Goal: Navigation & Orientation: Find specific page/section

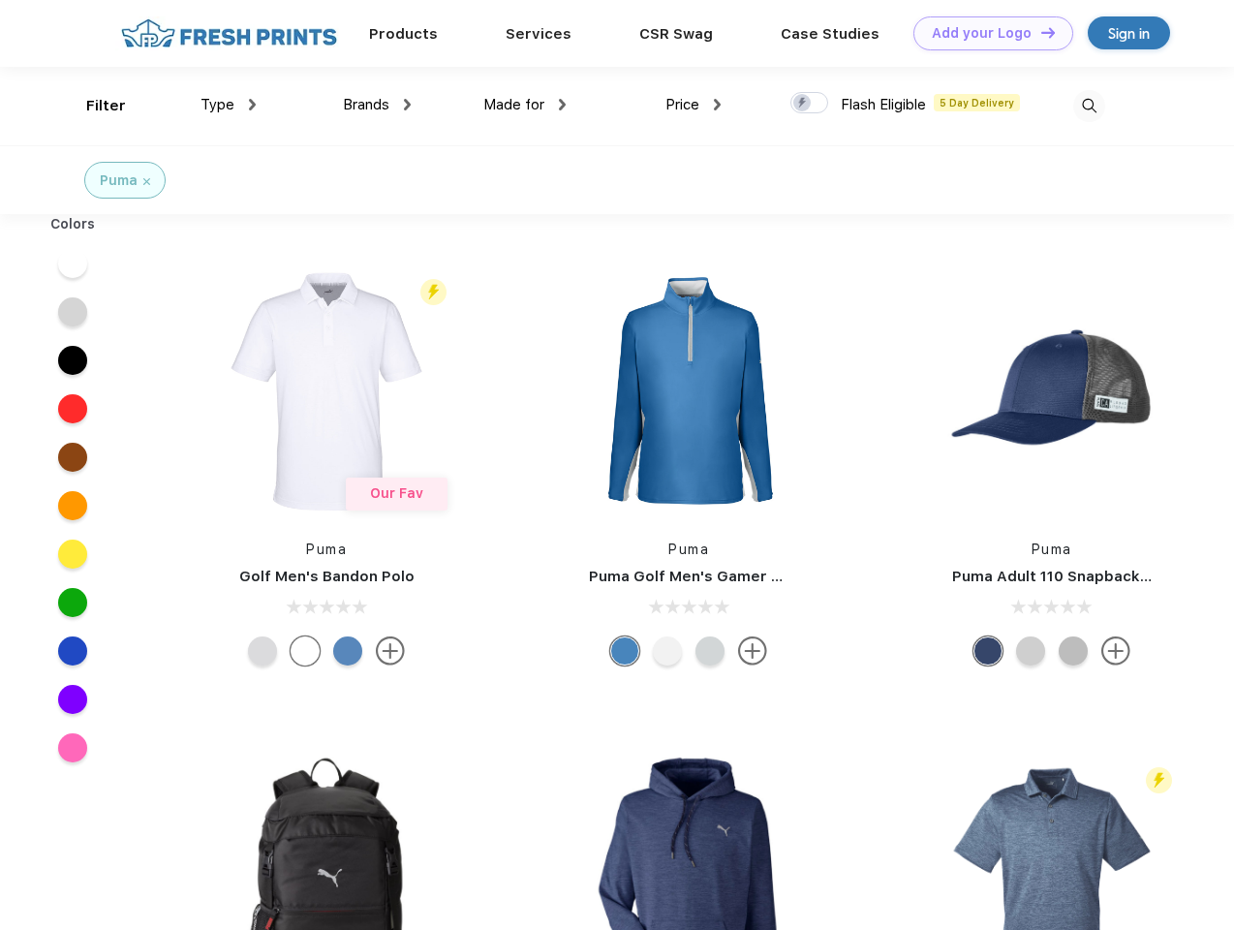
click at [986, 33] on link "Add your Logo Design Tool" at bounding box center [993, 33] width 160 height 34
click at [0, 0] on div "Design Tool" at bounding box center [0, 0] width 0 height 0
click at [1039, 32] on link "Add your Logo Design Tool" at bounding box center [993, 33] width 160 height 34
click at [93, 106] on div "Filter" at bounding box center [106, 106] width 40 height 22
click at [229, 105] on span "Type" at bounding box center [217, 104] width 34 height 17
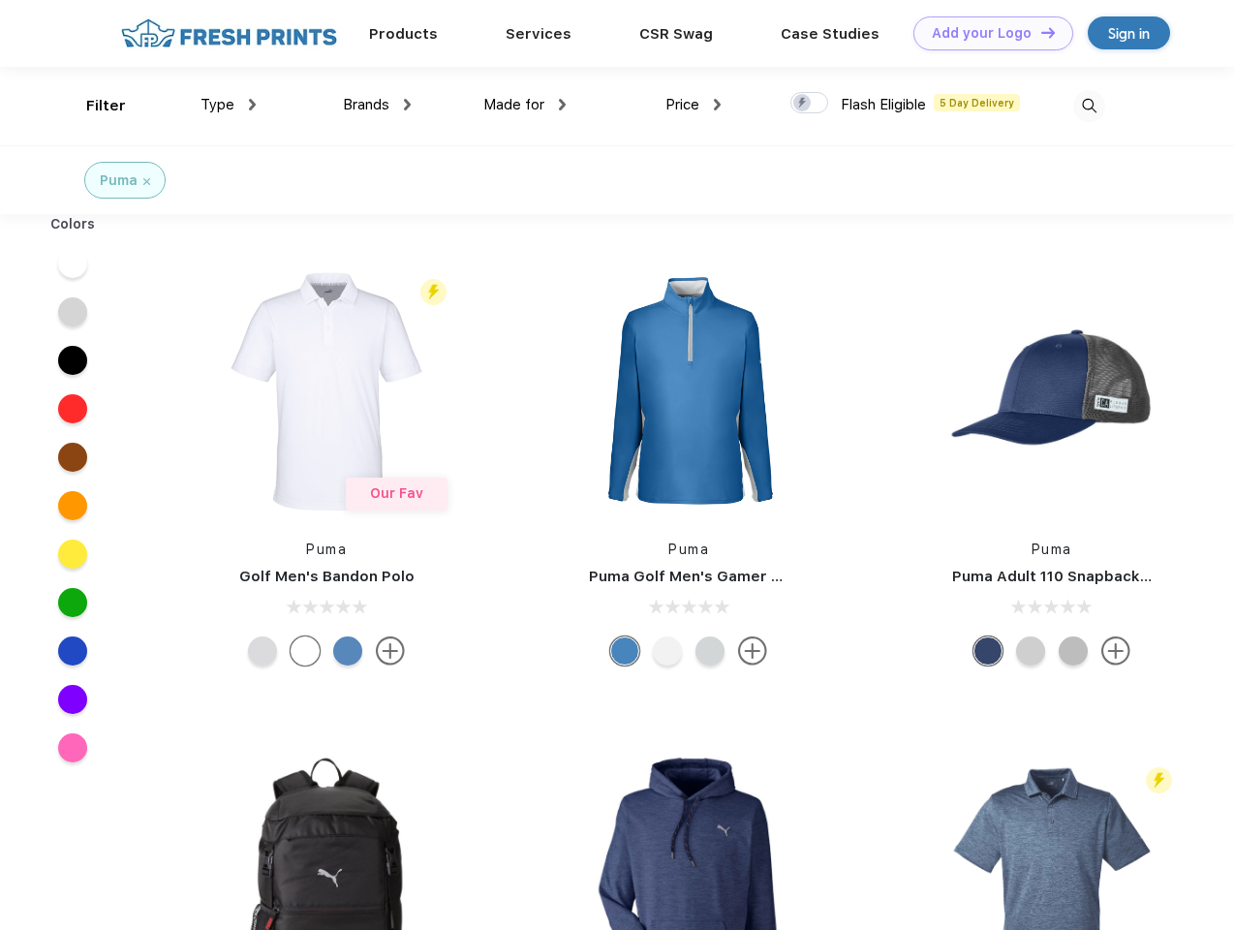
click at [377, 105] on span "Brands" at bounding box center [366, 104] width 46 height 17
click at [525, 105] on span "Made for" at bounding box center [513, 104] width 61 height 17
click at [693, 105] on span "Price" at bounding box center [682, 104] width 34 height 17
click at [810, 104] on div at bounding box center [809, 102] width 38 height 21
click at [803, 104] on input "checkbox" at bounding box center [796, 97] width 13 height 13
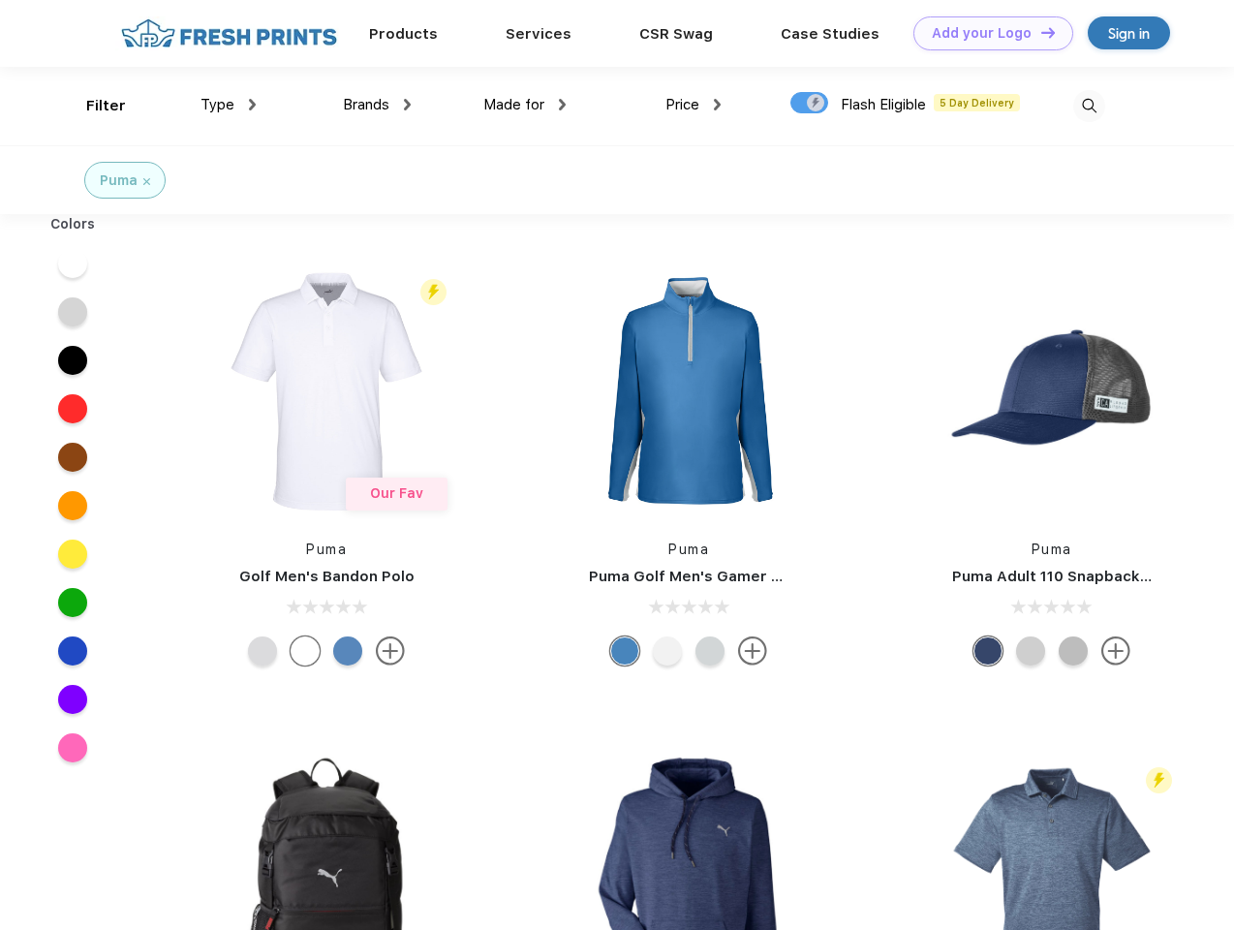
click at [1089, 106] on img at bounding box center [1089, 106] width 32 height 32
